Goal: Task Accomplishment & Management: Manage account settings

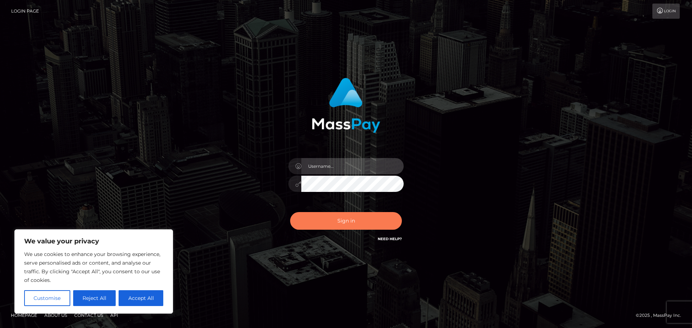
type input "hello.feetfinder"
click at [345, 222] on button "Sign in" at bounding box center [346, 221] width 112 height 18
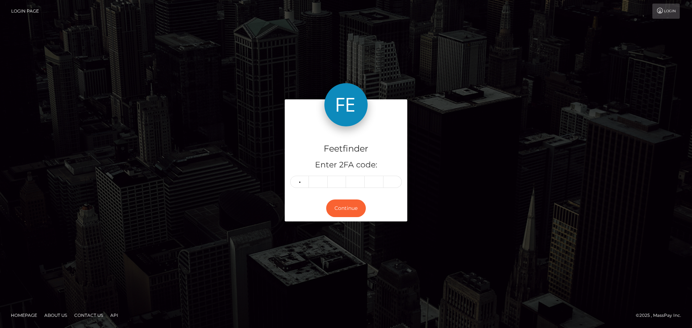
type input "8"
type input "6"
type input "2"
type input "7"
type input "0"
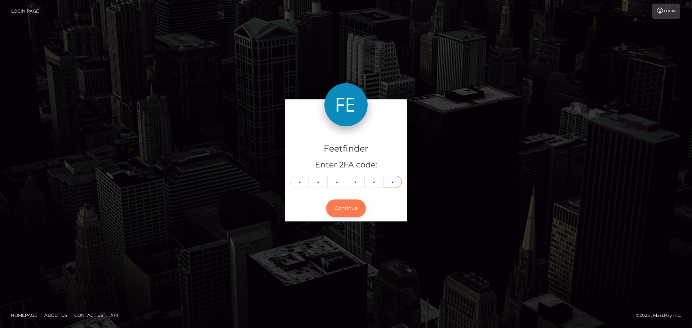
type input "9"
click at [342, 211] on button "Continue" at bounding box center [346, 209] width 40 height 18
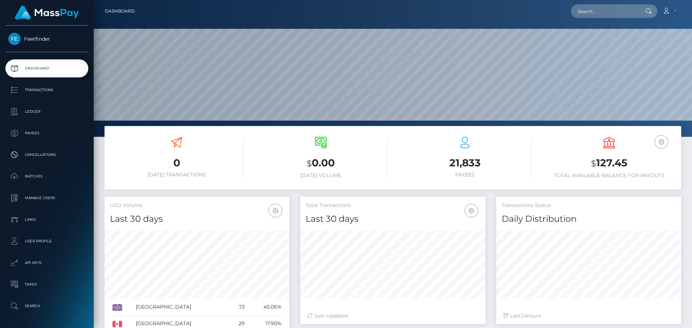
scroll to position [128, 185]
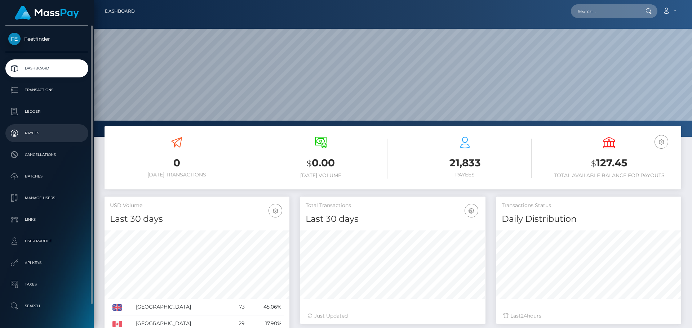
click at [21, 130] on p "Payees" at bounding box center [46, 133] width 77 height 11
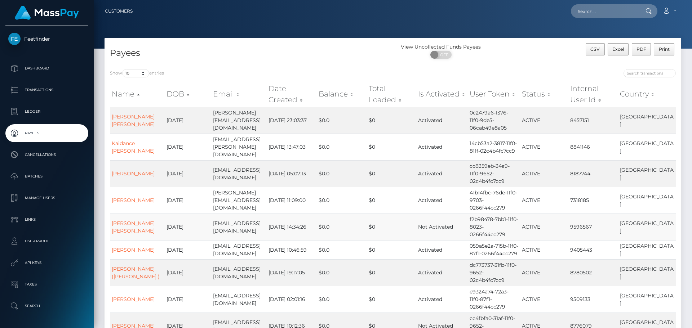
click at [394, 214] on td "$0" at bounding box center [391, 227] width 49 height 27
click at [411, 260] on td "$0" at bounding box center [391, 273] width 49 height 27
click at [637, 76] on input "search" at bounding box center [650, 73] width 52 height 8
paste input "edef72d6-4f63-11f0-bf09-062f66d36555"
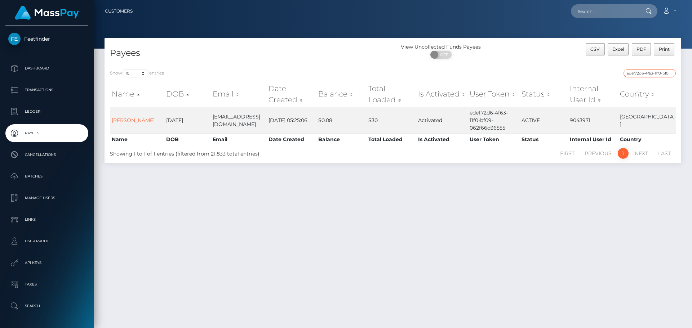
click at [640, 75] on input "edef72d6-4f63-11f0-bf09-062f66d36555" at bounding box center [650, 73] width 52 height 8
paste input "1e8c5af5-75fe-11f0-9703-0266f44cc279"
click at [642, 75] on input "1e8c5af5-75fe-11f0-9703-0266f44cc279" at bounding box center [650, 73] width 52 height 8
paste input "6c11f8cd-7524"
click at [633, 74] on input "6c11f8cd-7524-11f0-9703-0266f44cc279" at bounding box center [650, 73] width 52 height 8
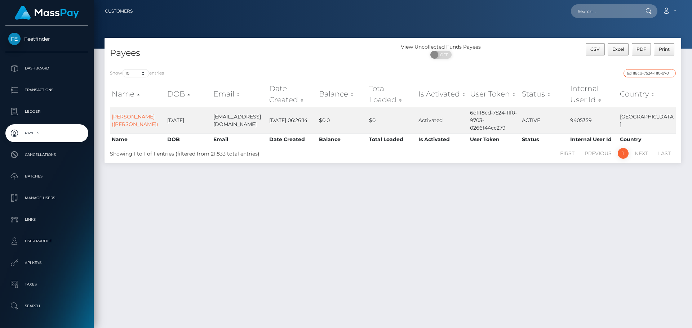
paste input "4039c1cd-70b6-11f0-87f1"
click at [634, 72] on input "4039c1cd-70b6-11f0-87f1-0266f44cc279" at bounding box center [650, 73] width 52 height 8
paste input "d2ee8e12-73b4"
click at [640, 74] on input "d2ee8e12-73b4-11f0-87f1-0266f44cc279" at bounding box center [650, 73] width 52 height 8
paste input "ae385b5f-76e4-11f0-9703"
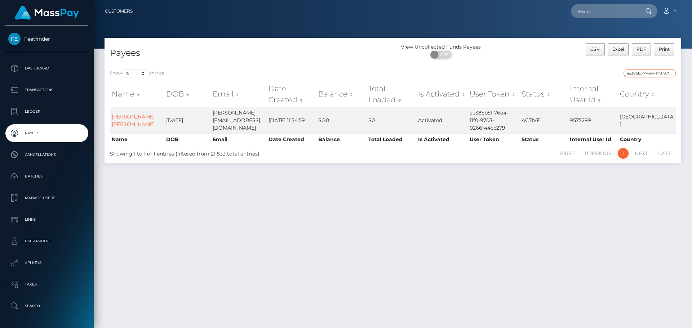
click at [637, 73] on input "ae385b5f-76e4-11f0-9703-0266f44cc279" at bounding box center [650, 73] width 52 height 8
paste input "8e8fe14a-481c-11f0-bf09-062f66d36555"
click at [641, 71] on input "8e8fe14a-481c-11f0-bf09-062f66d36555" at bounding box center [650, 73] width 52 height 8
paste input "ecf96fdd-60a0-11f0-b1fb-02a8c2768cb9"
click at [643, 72] on input "ecf96fdd-60a0-11f0-b1fb-02a8c2768cb9" at bounding box center [650, 73] width 52 height 8
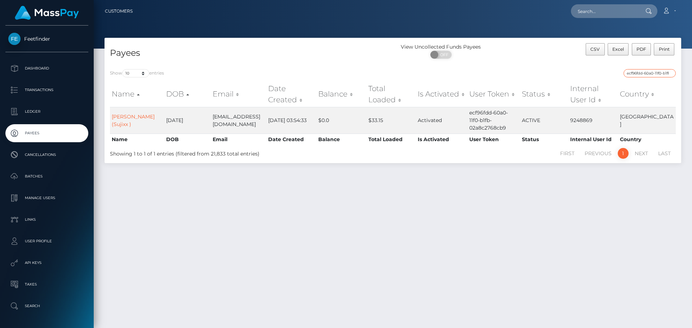
paste input "914446c6-1954-11f0-9de5-06cab49e8a05"
click at [646, 74] on input "914446c6-1954-11f0-9de5-06cab49e8a05" at bounding box center [650, 73] width 52 height 8
paste input "4a20ced5-66fe-11f0-b1fb-02a8c2768cb9"
click at [644, 77] on input "4a20ced5-66fe-11f0-b1fb-02a8c2768cb9" at bounding box center [650, 73] width 52 height 8
paste input "d40bf5ea-6e73-11f0-87f1-0266f44cc27"
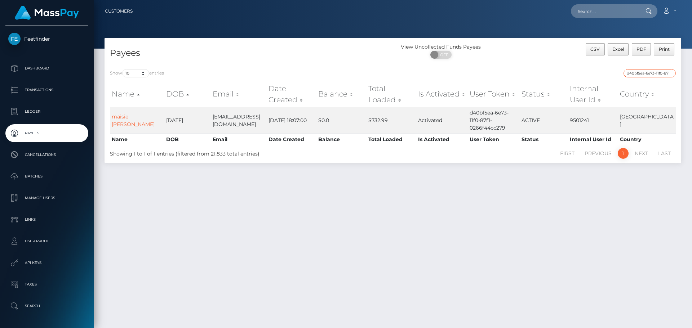
click at [643, 71] on input "d40bf5ea-6e73-11f0-87f1-0266f44cc279" at bounding box center [650, 73] width 52 height 8
paste input "8ea2f6a0-75f3-11f0-9703"
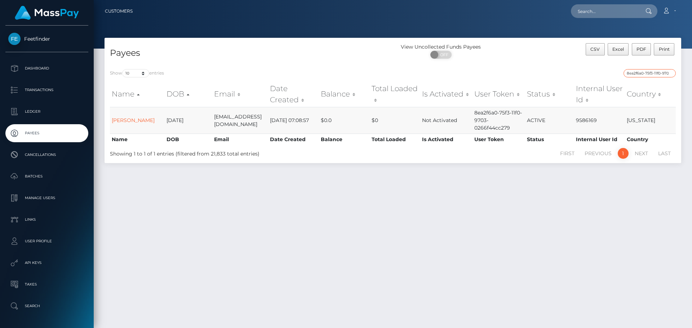
type input "8ea2f6a0-75f3-11f0-9703-0266f44cc279"
drag, startPoint x: 670, startPoint y: 73, endPoint x: 660, endPoint y: 72, distance: 9.7
click at [669, 73] on input "8ea2f6a0-75f3-11f0-9703-0266f44cc279" at bounding box center [650, 73] width 52 height 8
click at [660, 72] on input "search" at bounding box center [650, 73] width 52 height 8
paste input "719e03ef-5130-11f0-bf09-062f66d36555"
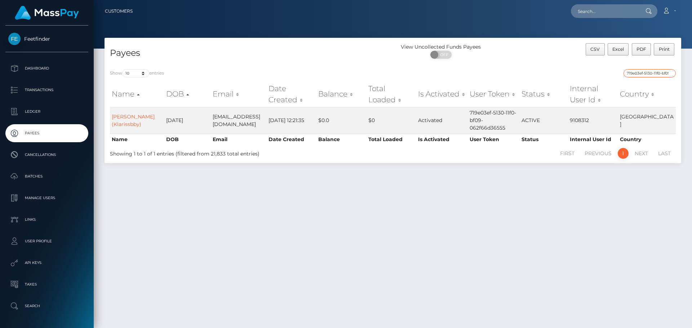
click at [647, 75] on input "719e03ef-5130-11f0-bf09-062f66d36555" at bounding box center [650, 73] width 52 height 8
paste input "64ff4279-6f43-11f0-87f1-0266f44cc279"
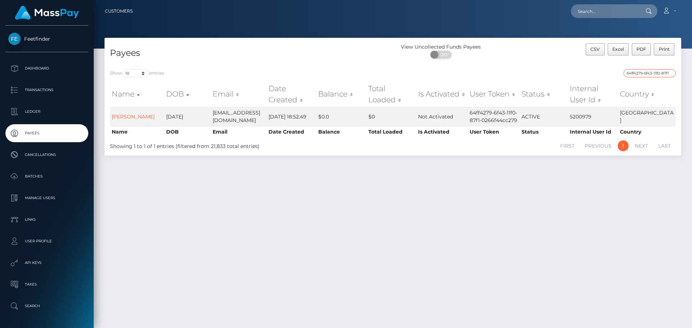
click at [652, 75] on input "64ff4279-6f43-11f0-87f1-0266f44cc279" at bounding box center [650, 73] width 52 height 8
paste input "39f37f07-41b2-11f0-bf09-062f66d36555"
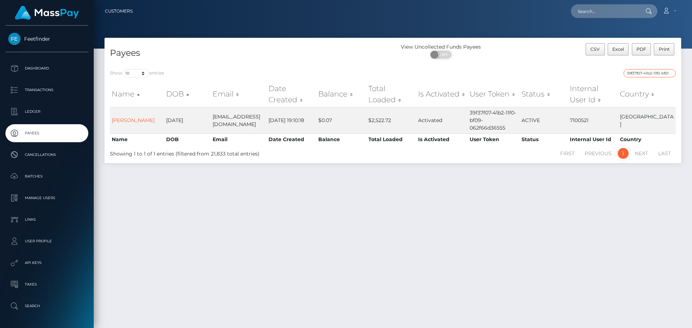
click at [641, 74] on input "39f37f07-41b2-11f0-bf09-062f66d36555" at bounding box center [650, 73] width 52 height 8
paste input "5825956b-72cf-11f0-87f1-0266f44cc279"
click at [647, 70] on input "5825956b-72cf-11f0-87f1-0266f44cc279" at bounding box center [650, 73] width 52 height 8
paste input "99da898e-14fe-11f0-9de5-06cab49e8a05"
click at [641, 73] on input "99da898e-14fe-11f0-9de5-06cab49e8a05" at bounding box center [650, 73] width 52 height 8
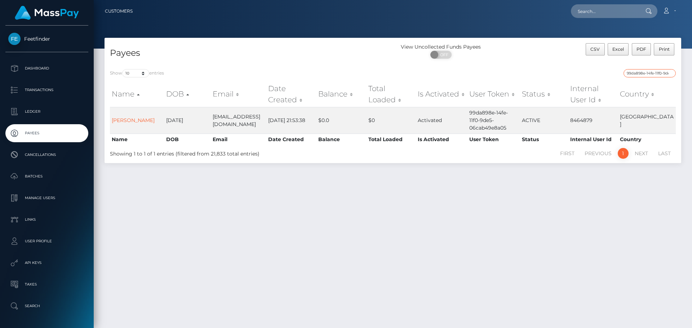
paste input "43fd412e-753d-11f0-9703-0266f44cc279"
click at [634, 74] on input "43fd412e-753d-11f0-9703-0266f44cc279" at bounding box center [650, 73] width 52 height 8
paste input "0390ad7b-76d"
click at [637, 74] on div "0390ad7b-76dd-11f0-9703-0266f44cc279" at bounding box center [537, 74] width 278 height 10
click at [637, 74] on input "0390ad7b-76dd-11f0-9703-0266f44cc279" at bounding box center [650, 73] width 52 height 8
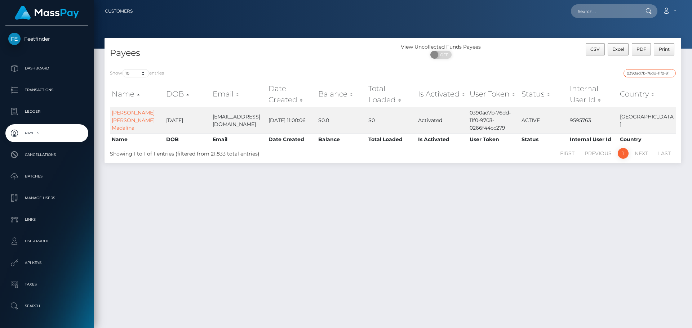
paste input "a05e96b0-326f-11f0-9652-02c4b4fc7cc"
click at [652, 71] on input "a05e96b0-326f-11f0-9652-02c4b4fc7cc9" at bounding box center [650, 73] width 52 height 8
paste input "e67f821d-7489-11f0-9703-0266f44cc27"
click at [639, 74] on input "e67f821d-7489-11f0-9703-0266f44cc279" at bounding box center [650, 73] width 52 height 8
paste input "9e1259af-7923"
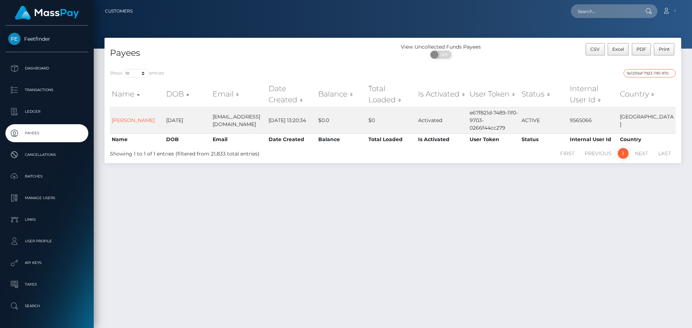
scroll to position [0, 30]
type input "9e1259af-7923-11f0-9703-0266f44cc279"
click at [669, 73] on input "9e1259af-7923-11f0-9703-0266f44cc279" at bounding box center [650, 73] width 52 height 8
click at [669, 73] on input "search" at bounding box center [650, 73] width 52 height 8
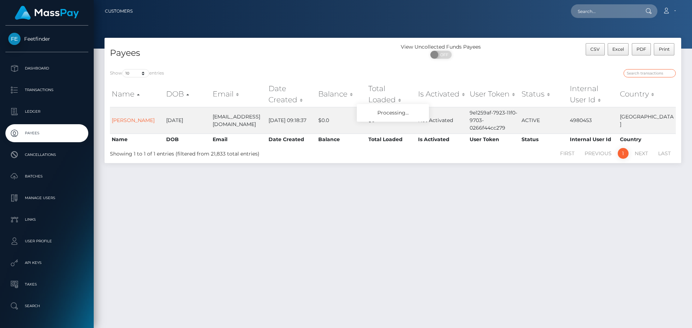
paste input "ca2c6dd5-7847-11f0-9703-0266f44cc279"
click at [643, 74] on input "ca2c6dd5-7847-11f0-9703-0266f44cc279" at bounding box center [650, 73] width 52 height 8
paste input "0412d98c-71f4-11f0-87f1"
click at [651, 71] on input "0412d98c-71f4-11f0-87f1-0266f44cc279" at bounding box center [650, 73] width 52 height 8
paste input "1299edc4-7896-11f0-9703"
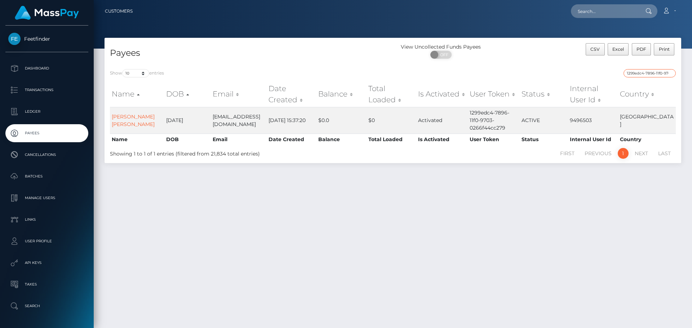
click at [652, 72] on input "1299edc4-7896-11f0-9703-0266f44cc279" at bounding box center [650, 73] width 52 height 8
paste input "cb531bea-73c0-11f0-87f1"
click at [642, 75] on input "cb531bea-73c0-11f0-87f1-0266f44cc279" at bounding box center [650, 73] width 52 height 8
paste input "bb3cdc88-62dc-11f0-b1fb-02a8c2768cb"
click at [639, 74] on input "bb3cdc88-62dc-11f0-b1fb-02a8c2768cb9" at bounding box center [650, 73] width 52 height 8
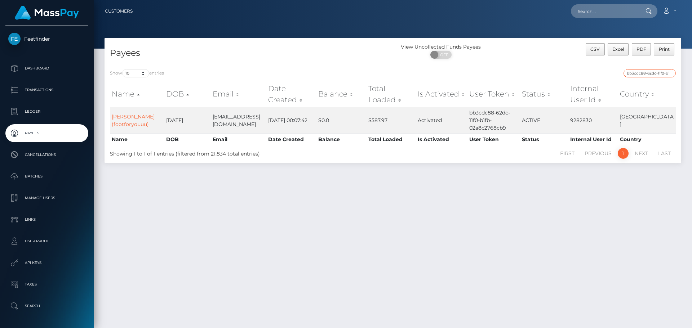
paste input "16b57b29-70b3-11f0-87f1-0266f44cc27"
type input "16b57b29-70b3-11f0-87f1-0266f44cc279"
drag, startPoint x: 670, startPoint y: 72, endPoint x: 664, endPoint y: 74, distance: 7.0
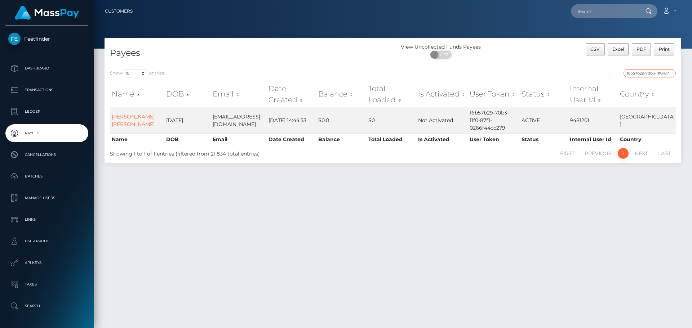
click at [669, 72] on input "16b57b29-70b3-11f0-87f1-0266f44cc279" at bounding box center [650, 73] width 52 height 8
click at [664, 74] on input "search" at bounding box center [650, 73] width 52 height 8
paste input "b09feadf-6a27-11f0-87f1-0266f44cc279"
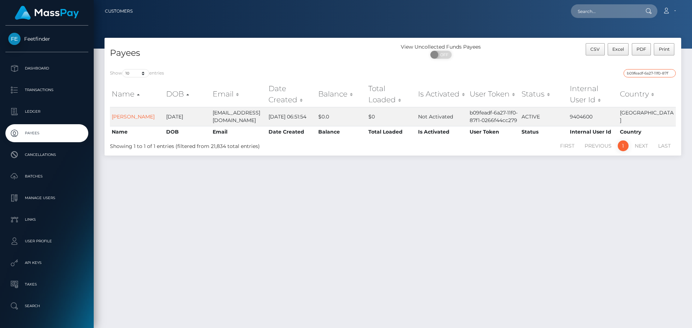
click at [655, 72] on input "b09feadf-6a27-11f0-87f1-0266f44cc279" at bounding box center [650, 73] width 52 height 8
paste input "de09d1b5-7092"
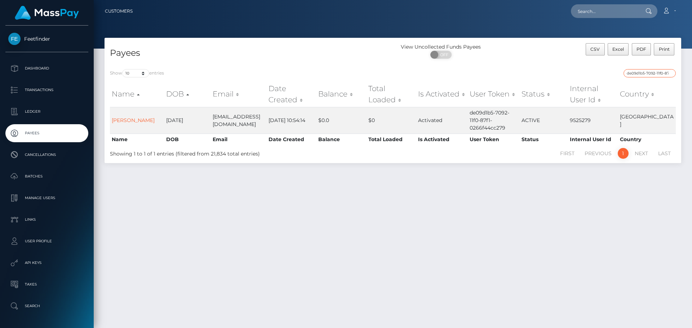
click at [644, 75] on input "de09d1b5-7092-11f0-87f1-0266f44cc279" at bounding box center [650, 73] width 52 height 8
paste input "128d5e28-4da3-11f0-bf09-062f66d36555"
type input "128d5e28-4da3-11f0-bf09-062f66d36555"
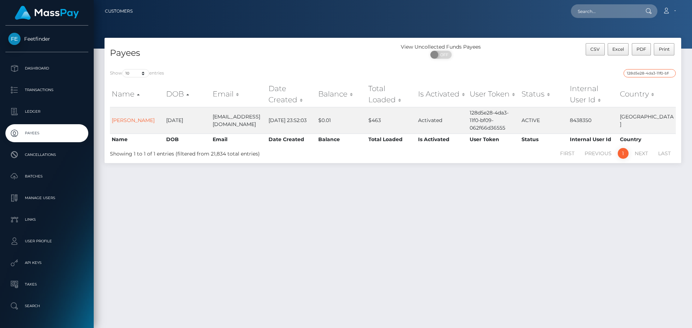
click at [671, 74] on input "128d5e28-4da3-11f0-bf09-062f66d36555" at bounding box center [650, 73] width 52 height 8
click at [665, 74] on input "search" at bounding box center [650, 73] width 52 height 8
paste input "e8248a81-6aee-11f0-87f1-0266f44cc279"
click at [661, 76] on input "e8248a81-6aee-11f0-87f1-0266f44cc279" at bounding box center [650, 73] width 52 height 8
paste input "9ba1b58-7a1e-11f0-8023"
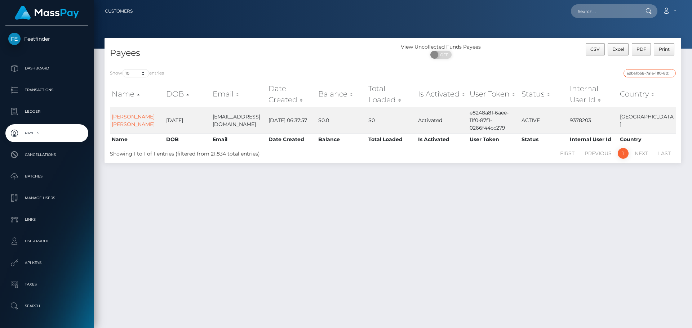
scroll to position [0, 31]
type input "e9ba1b58-7a1e-11f0-8023-0266f44cc279"
drag, startPoint x: 670, startPoint y: 73, endPoint x: 663, endPoint y: 74, distance: 6.9
click at [670, 73] on input "e9ba1b58-7a1e-11f0-8023-0266f44cc279" at bounding box center [650, 73] width 52 height 8
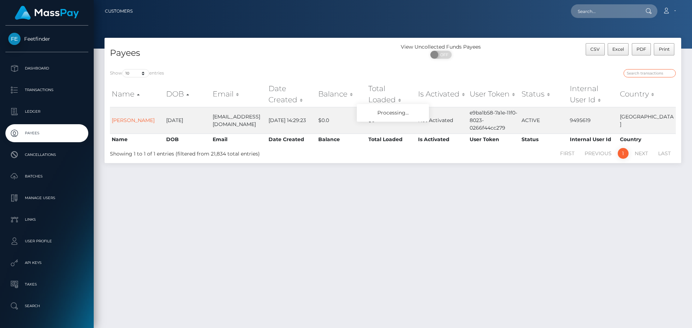
click at [663, 74] on input "search" at bounding box center [650, 73] width 52 height 8
paste input "c9fdc8dd-4a46-11f0-bf09-062f66d36555"
click at [659, 72] on input "c9fdc8dd-4a46-11f0-bf09-062f66d36555" at bounding box center [650, 73] width 52 height 8
paste input "5717ae64-7965-11f0-9703-0266f44cc279"
click at [645, 75] on input "5717ae64-7965-11f0-9703-0266f44cc279" at bounding box center [650, 73] width 52 height 8
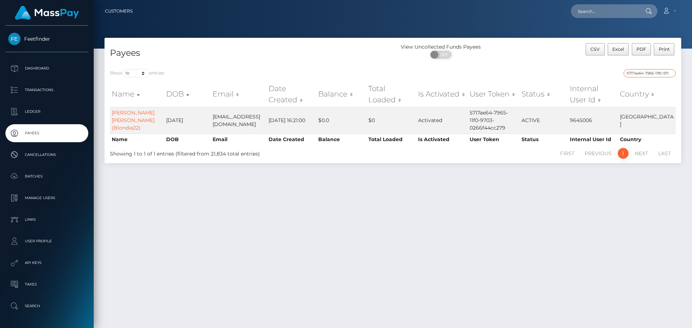
paste input "16c49e10-7872"
click at [650, 72] on input "16c49e10-7872-11f0-9703-0266f44cc279" at bounding box center [650, 73] width 52 height 8
paste input "e701d78e-5c2c-11f0-b1fb-02a8c2768cb"
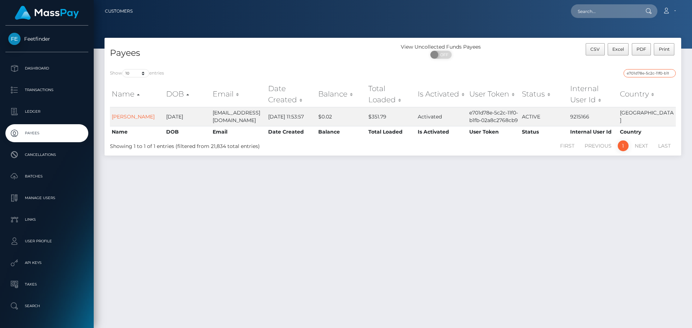
click at [642, 72] on input "e701d78e-5c2c-11f0-b1fb-02a8c2768cb9" at bounding box center [650, 73] width 52 height 8
paste input "d0b61afd-76af-11f0-9703-0266f44cc27"
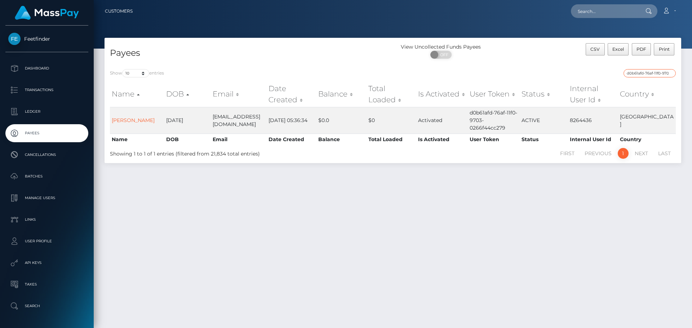
click at [644, 74] on input "d0b61afd-76af-11f0-9703-0266f44cc279" at bounding box center [650, 73] width 52 height 8
paste input "3b74539b-64ce-11f0-b1fb-02a8c2768cb"
click at [639, 74] on input "3b74539b-64ce-11f0-b1fb-02a8c2768cb9" at bounding box center [650, 73] width 52 height 8
paste input "fa864dcf-73c4-11f0-87f1-0266f44cc27"
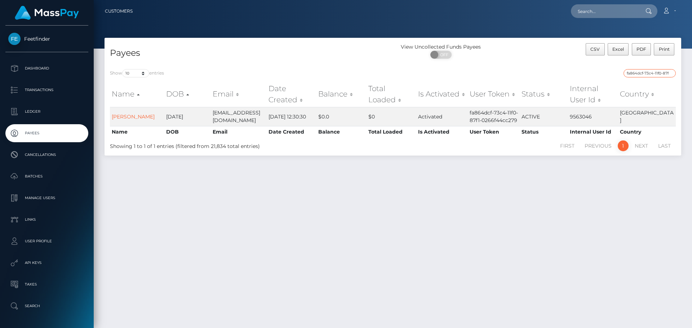
click at [651, 74] on input "fa864dcf-73c4-11f0-87f1-0266f44cc279" at bounding box center [650, 73] width 52 height 8
paste input "8ced8e70-6b20"
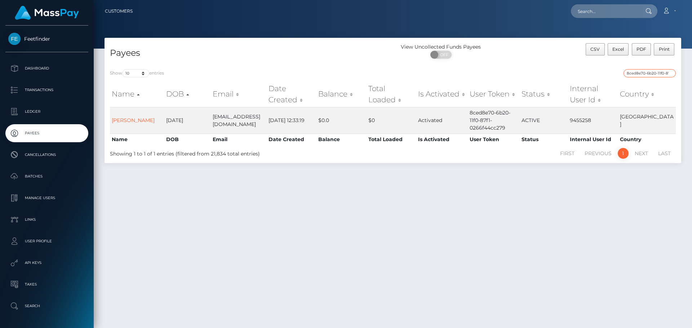
click at [645, 74] on input "8ced8e70-6b20-11f0-87f1-0266f44cc279" at bounding box center [650, 73] width 52 height 8
paste input "b4977240-733a"
click at [637, 74] on input "b4977240-733a-11f0-87f1-0266f44cc279" at bounding box center [650, 73] width 52 height 8
paste input "cd2f3328-7342"
click at [637, 75] on input "cd2f3328-7342-11f0-87f1-0266f44cc279" at bounding box center [650, 73] width 52 height 8
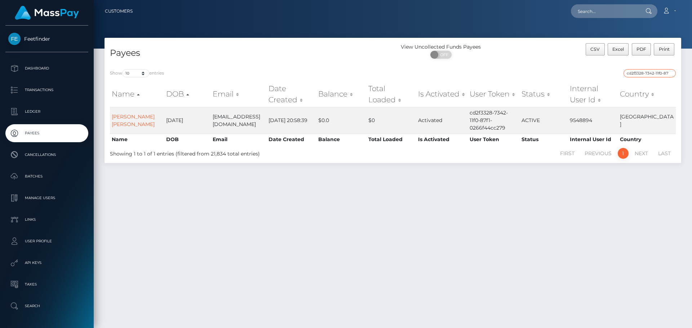
paste input "f107073e-717b"
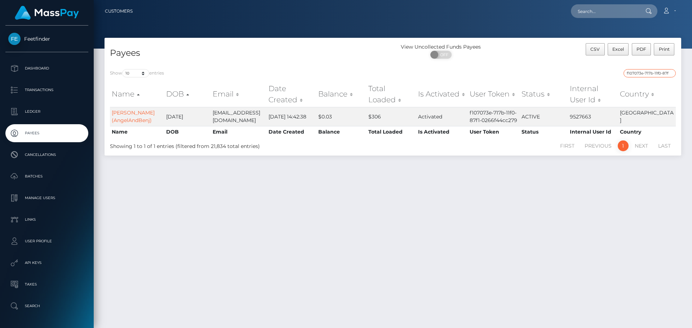
click at [645, 75] on input "f107073e-717b-11f0-87f1-0266f44cc279" at bounding box center [650, 73] width 52 height 8
paste input "ba302f1b-79f7-11f0-8023"
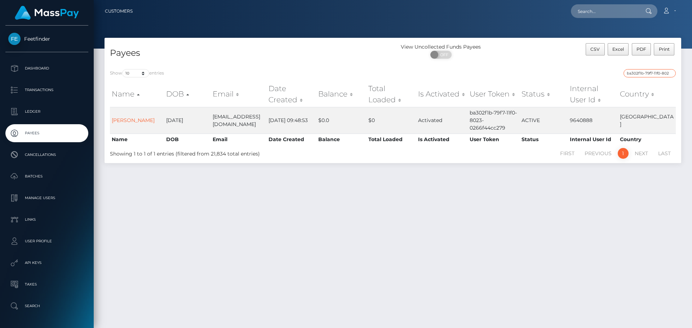
click at [643, 73] on input "ba302f1b-79f7-11f0-8023-0266f44cc279" at bounding box center [650, 73] width 52 height 8
paste input "65a8b7ba-7a02"
click at [658, 75] on input "65a8b7ba-7a02-11f0-8023-0266f44cc279" at bounding box center [650, 73] width 52 height 8
paste input "9d132a55-7a95"
click at [647, 73] on input "9d132a55-7a95-11f0-8023-0266f44cc279" at bounding box center [650, 73] width 52 height 8
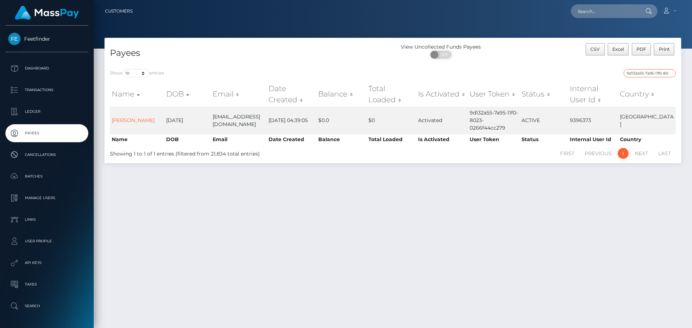
paste input "f2b3820b-6fa0-11f0-87f1"
click at [646, 72] on input "f2b3820b-6fa0-11f0-87f1-0266f44cc279" at bounding box center [650, 73] width 52 height 8
paste input "3798ee44-787d-11f0-9703"
click at [660, 72] on input "3798ee44-787d-11f0-9703-0266f44cc279" at bounding box center [650, 73] width 52 height 8
paste input "c65a3e44-739f-11f0-87f1"
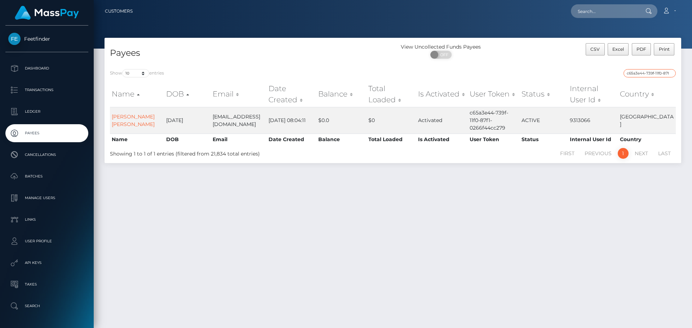
click at [636, 71] on input "c65a3e44-739f-11f0-87f1-0266f44cc279" at bounding box center [650, 73] width 52 height 8
paste input "75f6f337-7496-11f0-9703"
click at [652, 72] on input "75f6f337-7496-11f0-9703-0266f44cc279" at bounding box center [650, 73] width 52 height 8
paste input "dd828d79-70ea-11f0-87f1"
click at [658, 74] on input "dd828d79-70ea-11f0-87f1-0266f44cc279" at bounding box center [650, 73] width 52 height 8
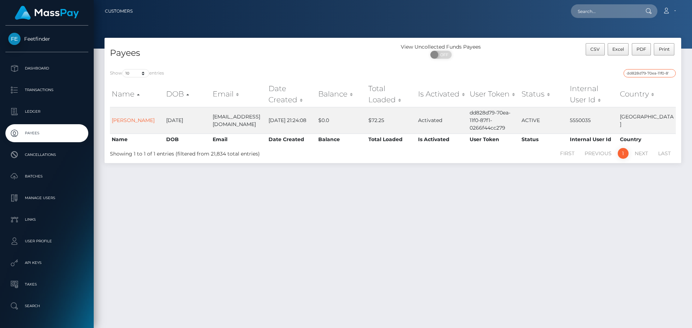
paste input "7d070eb9-2c52-11f0-9652-02c4b4fc7cc"
click at [655, 74] on input "7d070eb9-2c52-11f0-9652-02c4b4fc7cc9" at bounding box center [650, 73] width 52 height 8
paste input "113af655-7298-11f0-87f1-0266f44cc27"
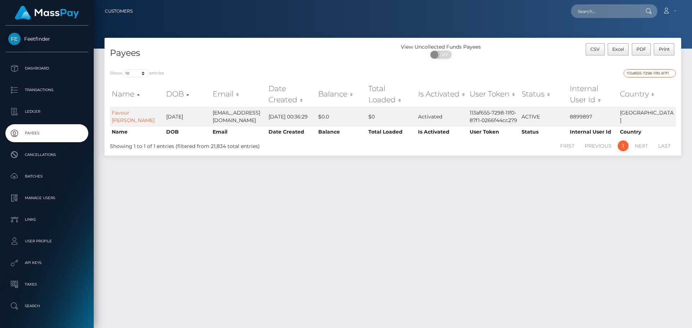
click at [638, 70] on input "113af655-7298-11f0-87f1-0266f44cc279" at bounding box center [650, 73] width 52 height 8
paste input "266c4279-71bc"
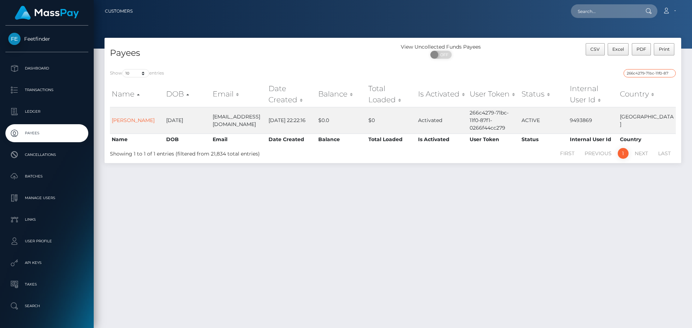
click at [642, 73] on input "266c4279-71bc-11f0-87f1-0266f44cc279" at bounding box center [650, 73] width 52 height 8
paste input "69a84239-7a55-11f0-8023"
click at [637, 76] on input "69a84239-7a55-11f0-8023-0266f44cc279" at bounding box center [650, 73] width 52 height 8
paste input "cd7da11d-7b12"
click at [635, 72] on input "cd7da11d-7b12-11f0-8023-0266f44cc279" at bounding box center [650, 73] width 52 height 8
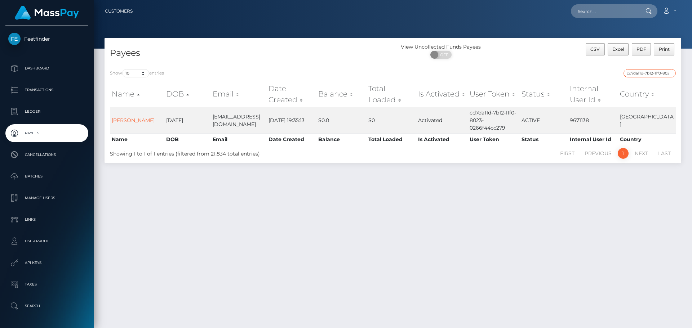
paste input "5c2e3e-7a88"
click at [632, 73] on input "cd5c2e3e-7a88-11f0-8023-0266f44cc279" at bounding box center [650, 73] width 52 height 8
paste input "f7a5a77a-6273-11f0-b1fb-02a8c2768cb"
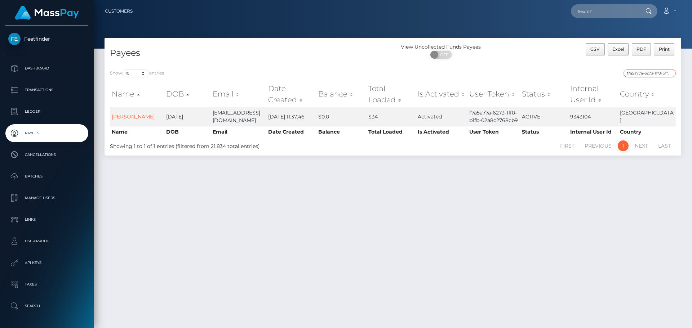
click at [640, 75] on input "f7a5a77a-6273-11f0-b1fb-02a8c2768cb9" at bounding box center [650, 73] width 52 height 8
paste input "3bfcaf3d-787a-11f0-9703-0266f44cc27"
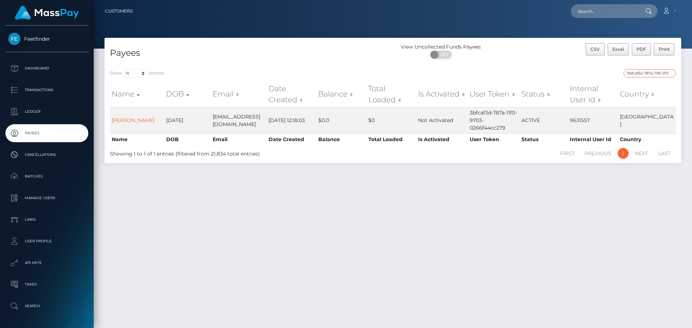
click at [632, 74] on input "3bfcaf3d-787a-11f0-9703-0266f44cc279" at bounding box center [650, 73] width 52 height 8
paste input "b940a27d-2b69-11f0-8906-06cab49e8a05"
click at [650, 70] on input "b940a27d-2b69-11f0-8906-06cab49e8a05" at bounding box center [650, 73] width 52 height 8
paste input "dca11322-7707-11f0-9703-0266f44cc279"
click at [641, 71] on input "dca11322-7707-11f0-9703-0266f44cc279" at bounding box center [650, 73] width 52 height 8
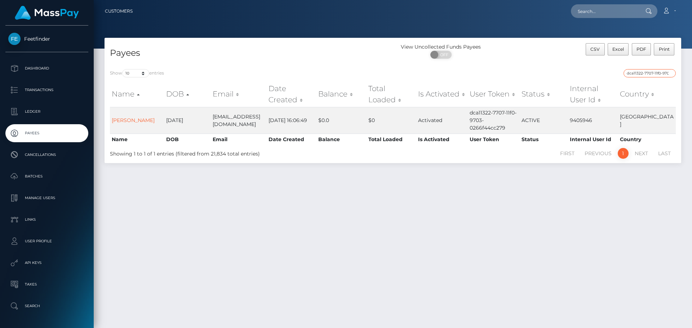
paste input "9234a980-787f"
click at [643, 73] on input "9234a980-787f-11f0-9703-0266f44cc279" at bounding box center [650, 73] width 52 height 8
paste input "302ce866-5fd5-11f0-b1fb-02a8c2768cb"
click at [633, 75] on input "302ce866-5fd5-11f0-b1fb-02a8c2768cb9" at bounding box center [650, 73] width 52 height 8
paste input "7045287f-76eb-11f0-9703-0266f44cc27"
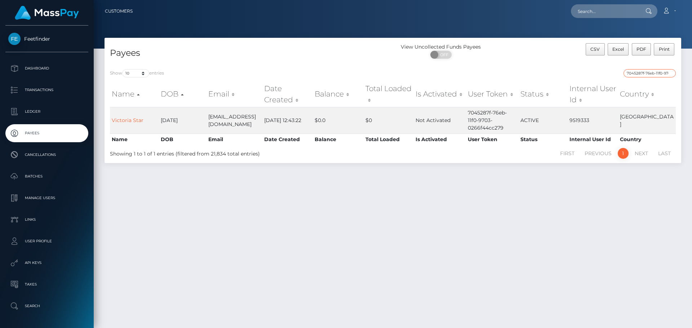
click at [648, 71] on input "7045287f-76eb-11f0-9703-0266f44cc279" at bounding box center [650, 73] width 52 height 8
paste input "8e86fd5e-77b6"
click at [648, 74] on input "8e86fd5e-77b6-11f0-9703-0266f44cc279" at bounding box center [650, 73] width 52 height 8
paste input "54f0f771-6b1d-11f0-87f1"
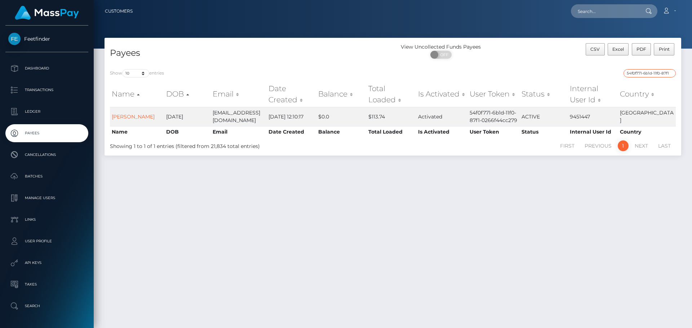
click at [639, 71] on input "54f0f771-6b1d-11f0-87f1-0266f44cc279" at bounding box center [650, 73] width 52 height 8
paste input "8eff671-6900"
click at [650, 73] on input "58eff671-6900-11f0-87f1-0266f44cc279" at bounding box center [650, 73] width 52 height 8
paste input "617799ee-3fb6-11f0-bf09-062f66d36555"
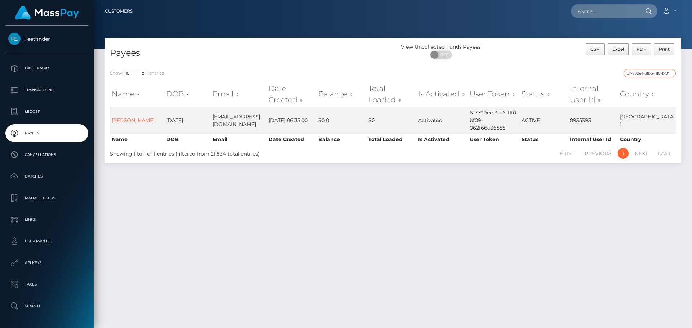
click at [657, 70] on input "617799ee-3fb6-11f0-bf09-062f66d36555" at bounding box center [650, 73] width 52 height 8
paste input "053980ed-7ad2-11f0-8023-0266f44cc279"
click at [633, 75] on input "053980ed-7ad2-11f0-8023-0266f44cc279" at bounding box center [650, 73] width 52 height 8
paste input "38dbd56a-5e9d-11f0-b1fb-02a8c2768cb"
click at [644, 72] on input "38dbd56a-5e9d-11f0-b1fb-02a8c2768cb9" at bounding box center [650, 73] width 52 height 8
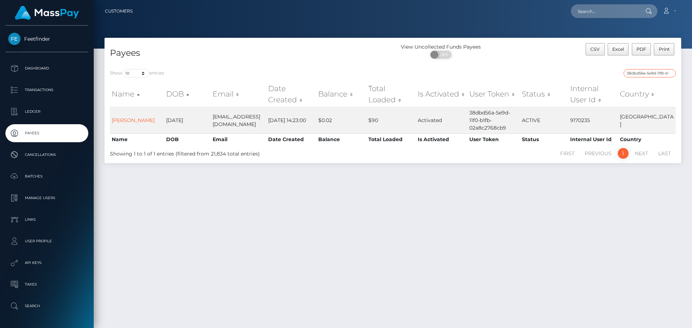
paste input "26f7e774-61c5"
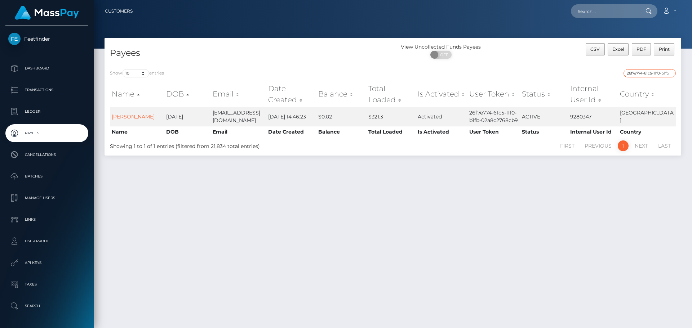
click at [649, 73] on input "26f7e774-61c5-11f0-b1fb-02a8c2768cb9" at bounding box center [650, 73] width 52 height 8
paste input "b9a9ca4b-5d3"
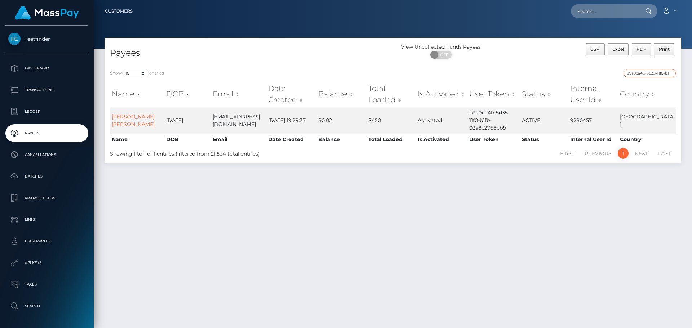
click at [640, 72] on input "b9a9ca4b-5d35-11f0-b1fb-02a8c2768cb9" at bounding box center [650, 73] width 52 height 8
paste input "68ff8159-787e-11f0-9703-0266f44cc27"
click at [640, 74] on input "68ff8159-787e-11f0-9703-0266f44cc279" at bounding box center [650, 73] width 52 height 8
paste input "896b03d8-61be-11f0-b1fb-02a8c2768cb"
click at [642, 70] on input "896b03d8-61be-11f0-b1fb-02a8c2768cb9" at bounding box center [650, 73] width 52 height 8
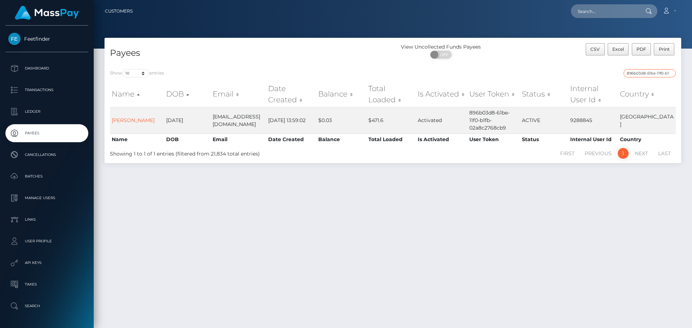
paste input "fa03f108-3027-11f0-9652-02c4b4fc7cc"
click at [653, 75] on input "fa03f108-3027-11f0-9652-02c4b4fc7cc9" at bounding box center [650, 73] width 52 height 8
paste input "a7c6857f-6274-11f0-b1fb-02a8c2768cb"
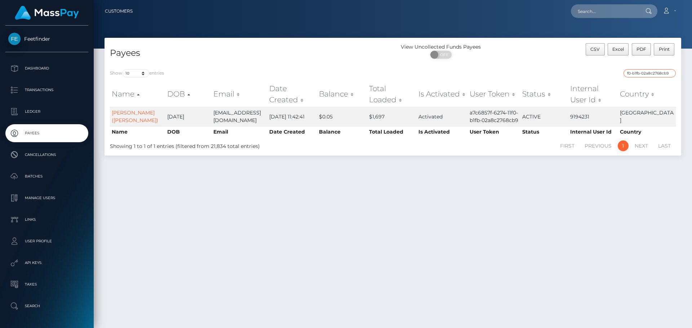
type input "a7c6857f-6274-11f0-b1fb-02a8c2768cb9"
